Goal: Task Accomplishment & Management: Manage account settings

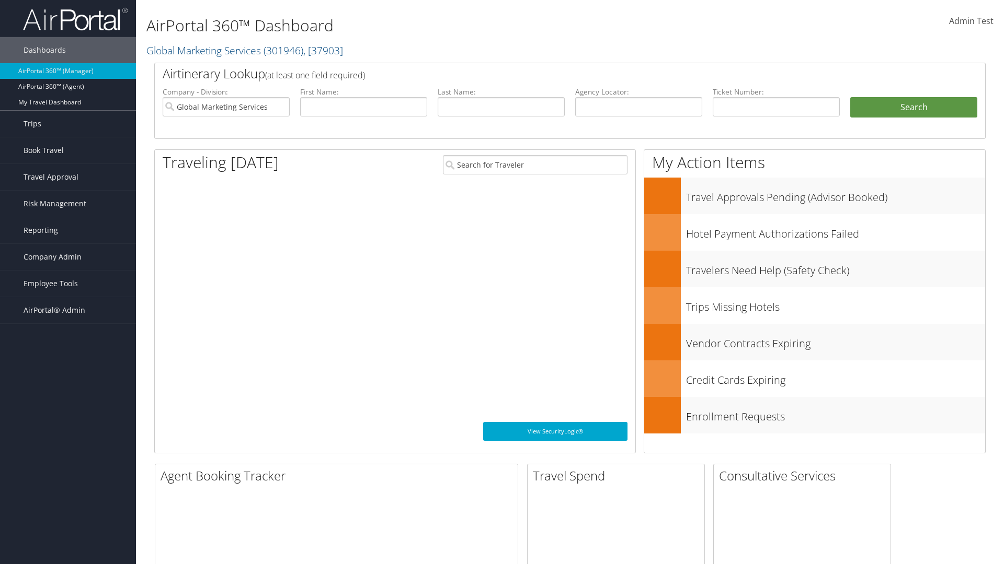
click at [68, 257] on span "Company Admin" at bounding box center [53, 257] width 58 height 26
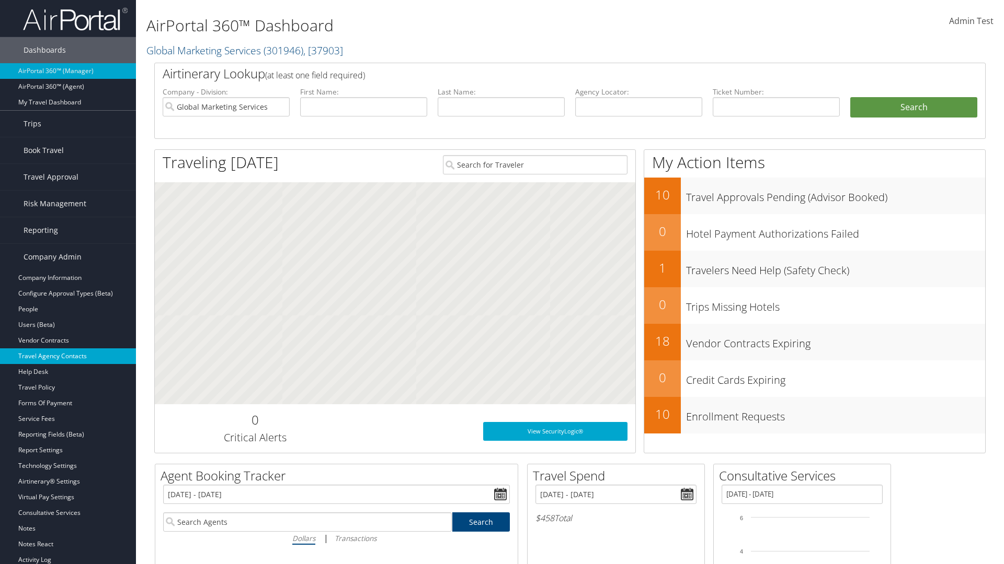
click at [68, 356] on link "Travel Agency Contacts" at bounding box center [68, 357] width 136 height 16
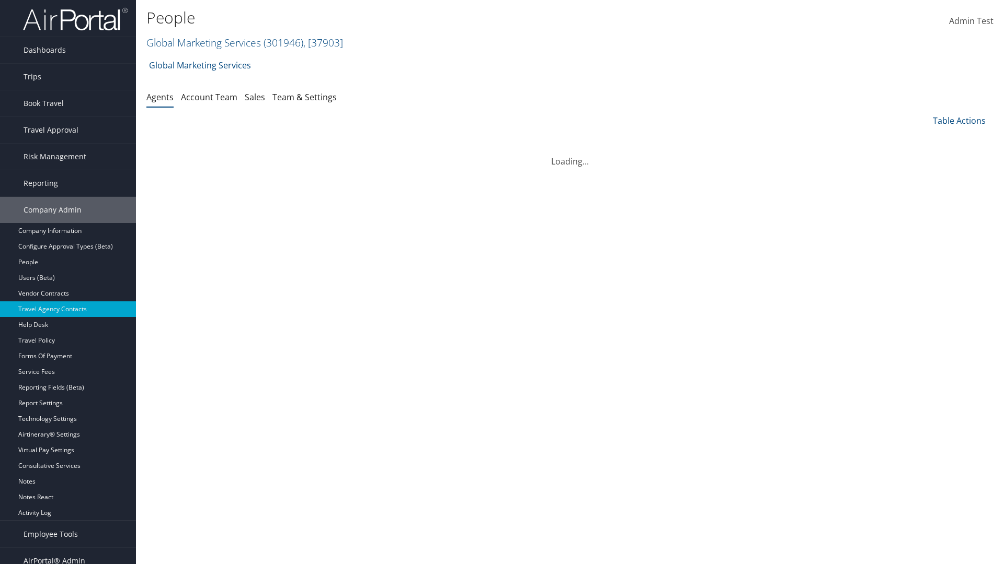
click at [202, 42] on link "Global Marketing Services ( 301946 ) , [ 37903 ]" at bounding box center [244, 43] width 197 height 14
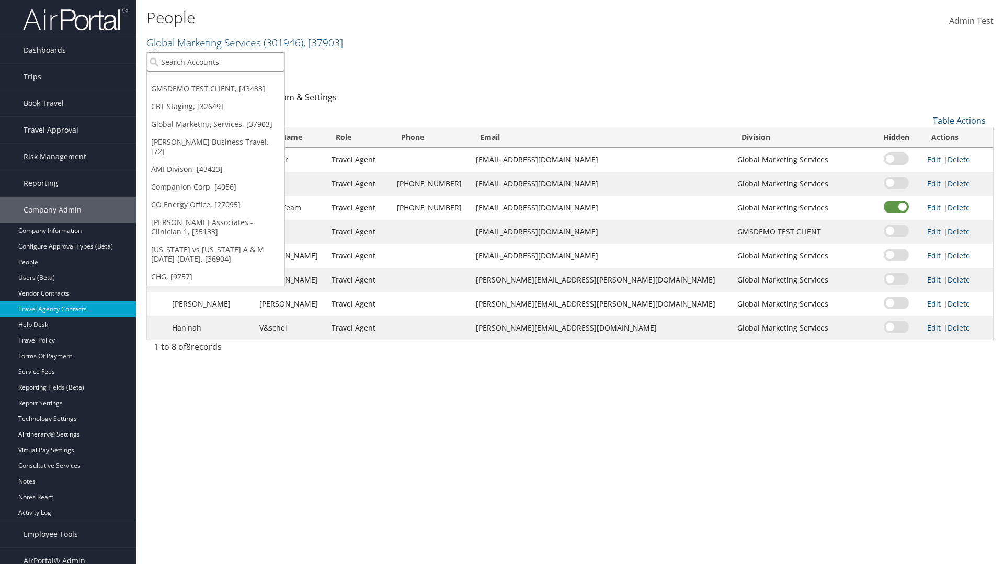
click at [215, 62] on input "search" at bounding box center [215, 61] width 137 height 19
type input "CBTSTG"
click at [215, 81] on div "CBT Staging (CBTSTG), [32649]" at bounding box center [215, 80] width 149 height 9
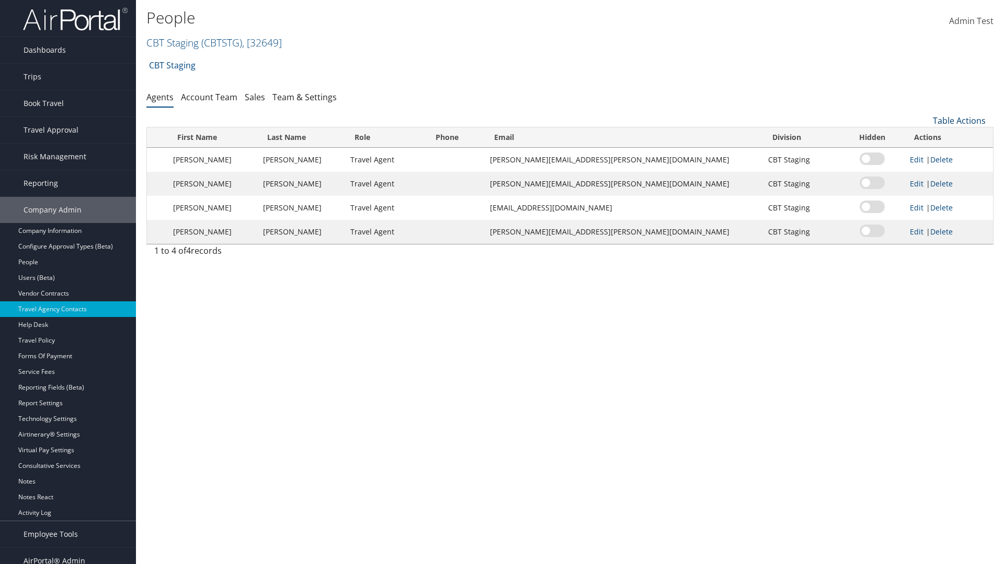
click at [959, 121] on link "Table Actions" at bounding box center [958, 120] width 53 height 11
click at [924, 155] on link "Add New Contact" at bounding box center [923, 155] width 137 height 18
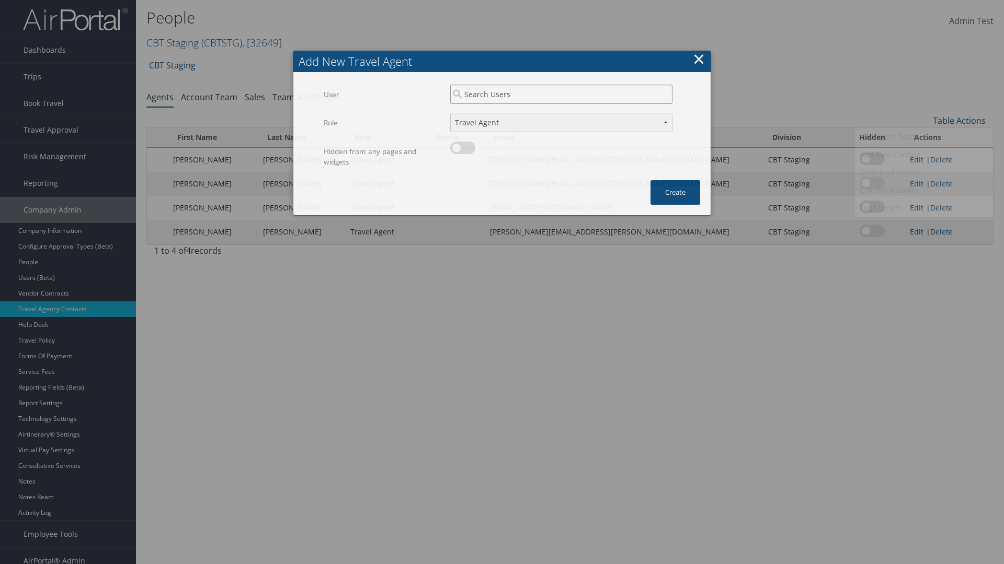
click at [561, 94] on input "search" at bounding box center [561, 94] width 222 height 19
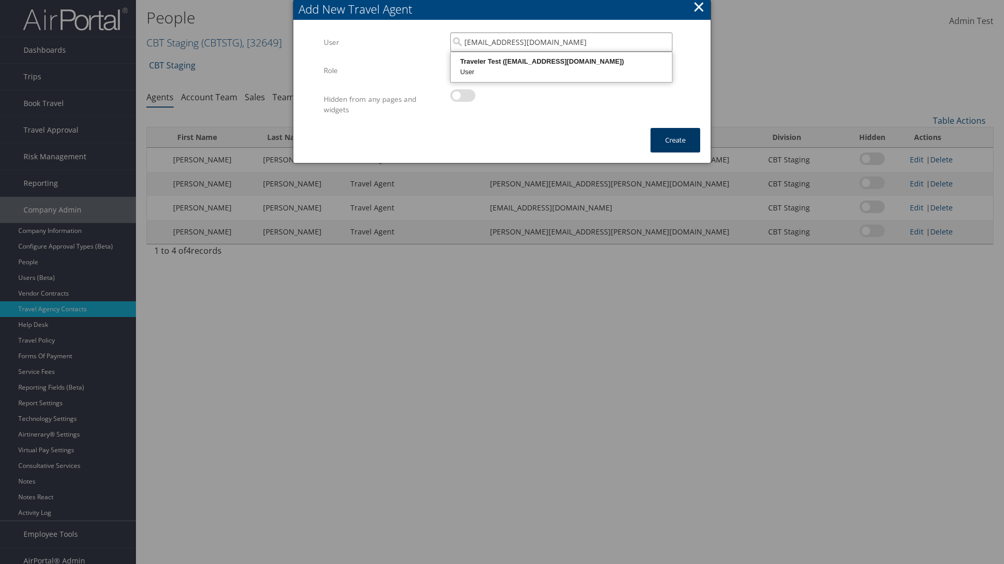
click at [561, 67] on div "User" at bounding box center [561, 72] width 218 height 10
type input "Traveler Test"
click at [675, 140] on button "Create" at bounding box center [675, 140] width 50 height 25
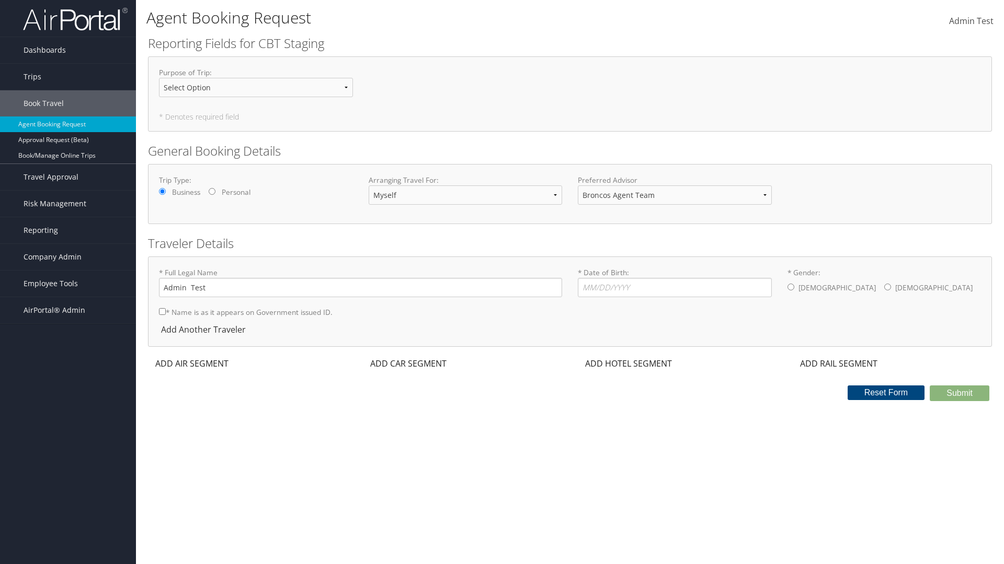
select select "[EMAIL_ADDRESS][DOMAIN_NAME]"
click at [68, 257] on span "Company Admin" at bounding box center [53, 257] width 58 height 26
click at [68, 349] on link "Travel Agency Contacts" at bounding box center [68, 357] width 136 height 16
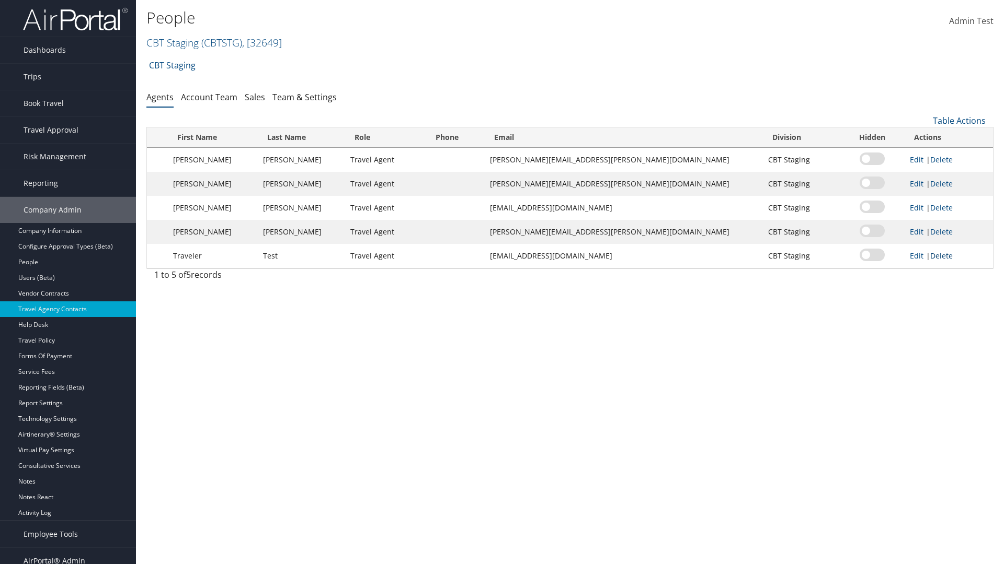
click at [933, 256] on link "Delete" at bounding box center [941, 256] width 22 height 10
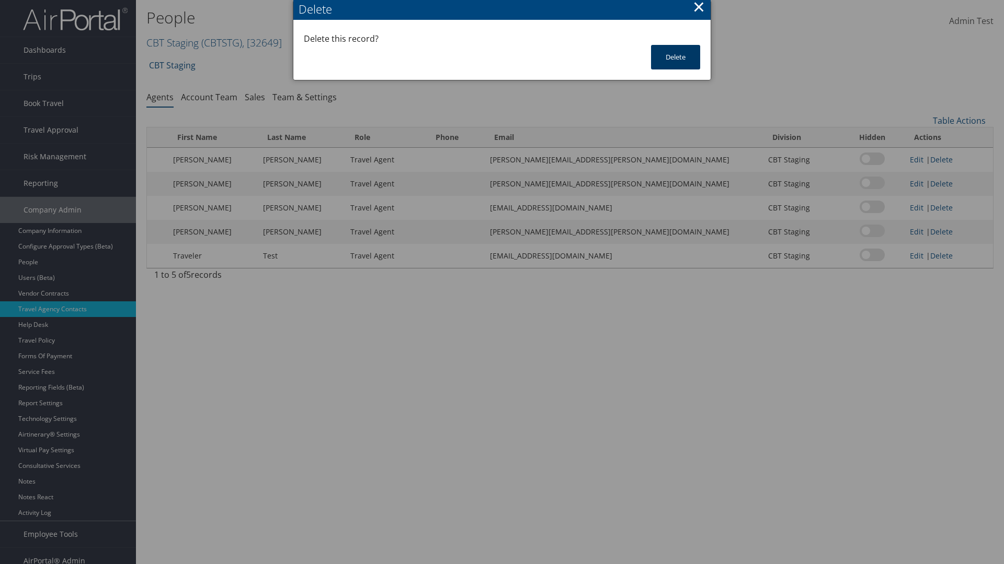
click at [675, 57] on button "Delete" at bounding box center [675, 57] width 49 height 25
